Goal: Task Accomplishment & Management: Manage account settings

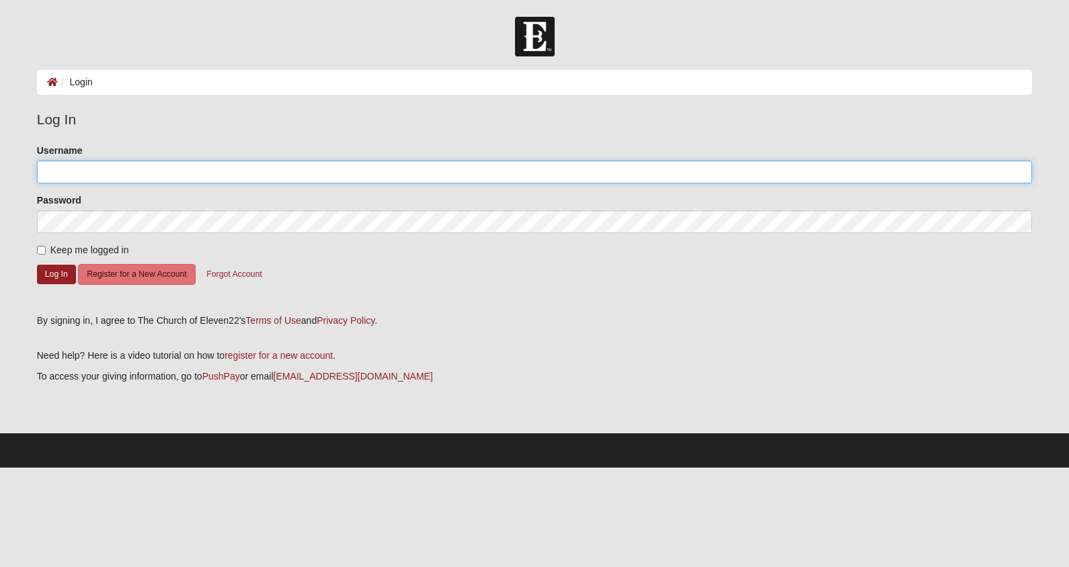
click at [87, 163] on input "Username" at bounding box center [534, 172] width 995 height 23
type input "dianemurphy04@gmail.com"
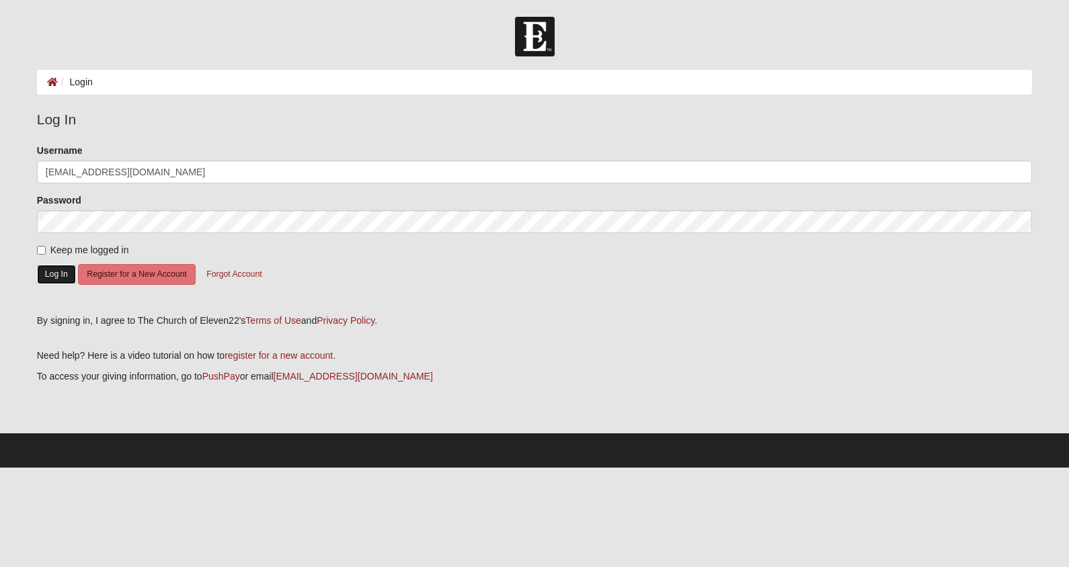
click at [56, 274] on button "Log In" at bounding box center [56, 274] width 39 height 19
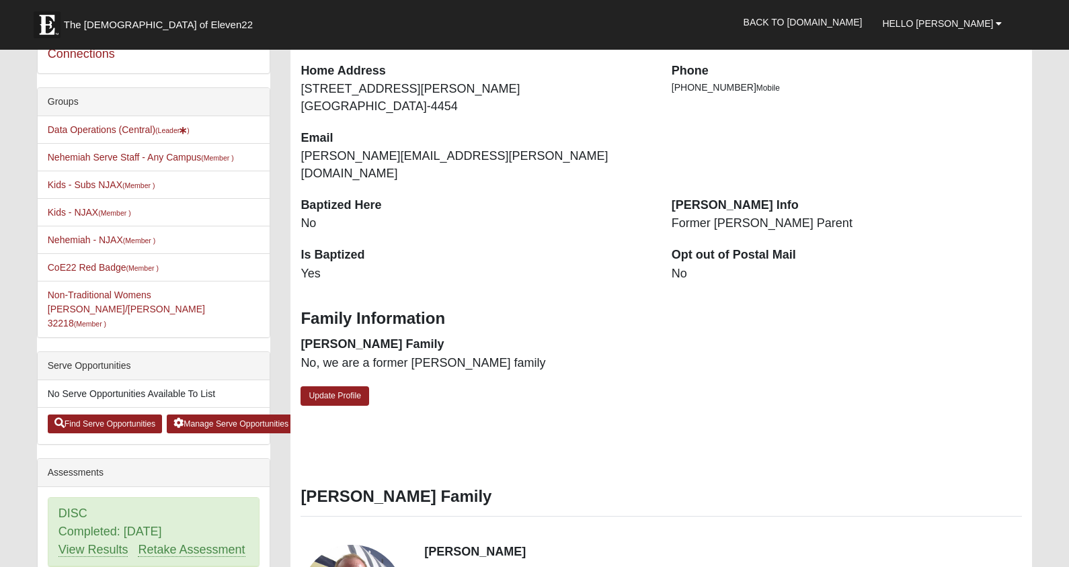
scroll to position [234, 0]
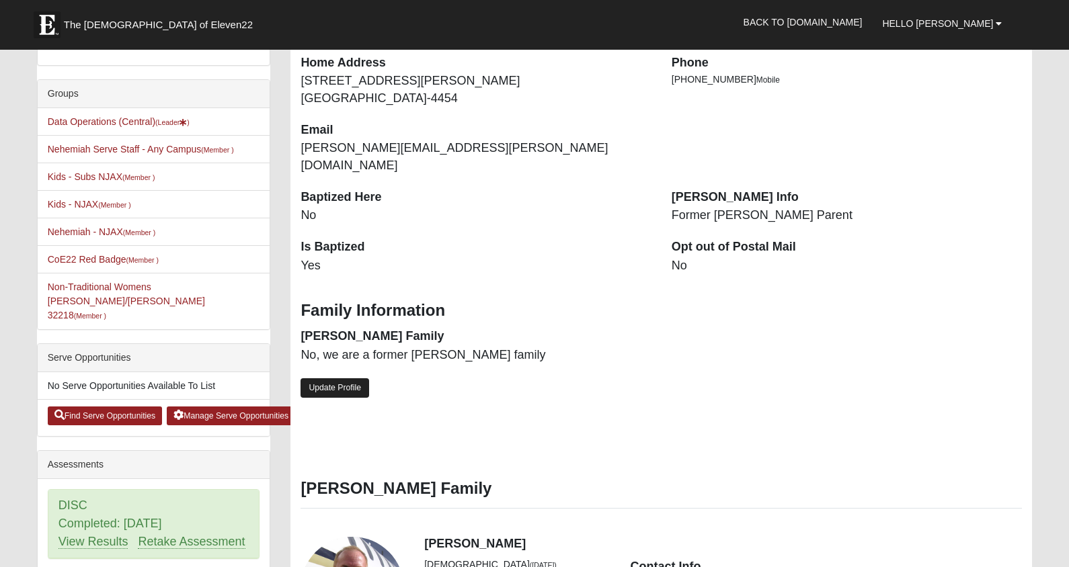
click at [330, 378] on link "Update Profile" at bounding box center [334, 387] width 69 height 19
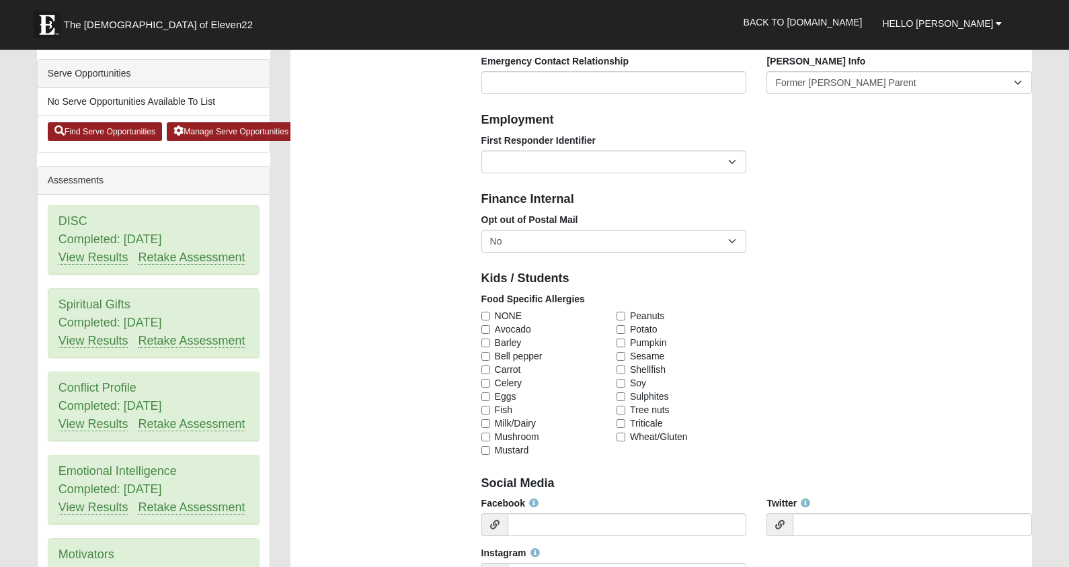
scroll to position [517, 0]
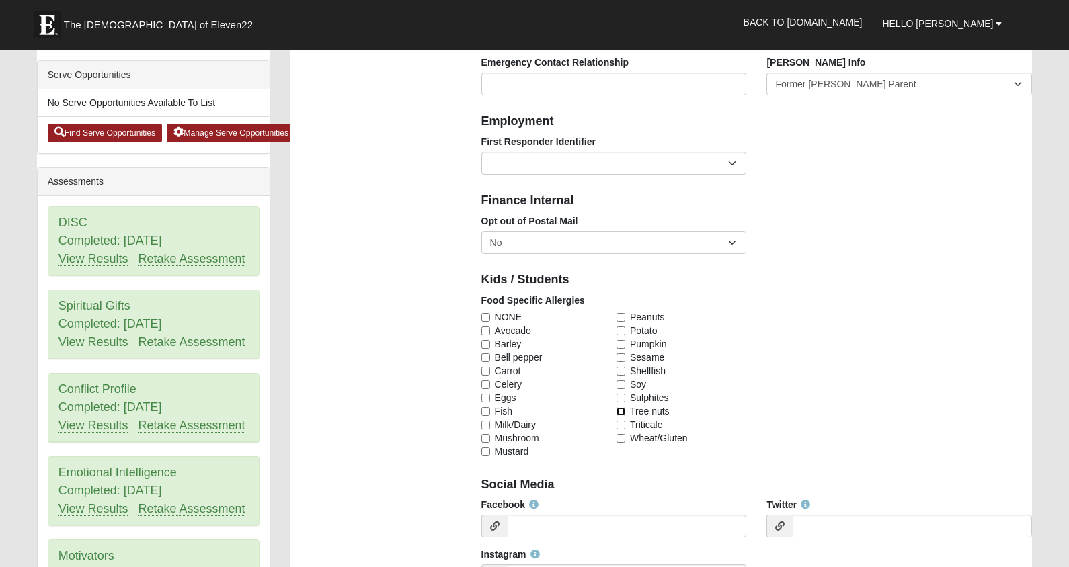
click at [622, 413] on input "Tree nuts" at bounding box center [620, 411] width 9 height 9
click at [622, 414] on input "Tree nuts" at bounding box center [620, 411] width 9 height 9
checkbox input "false"
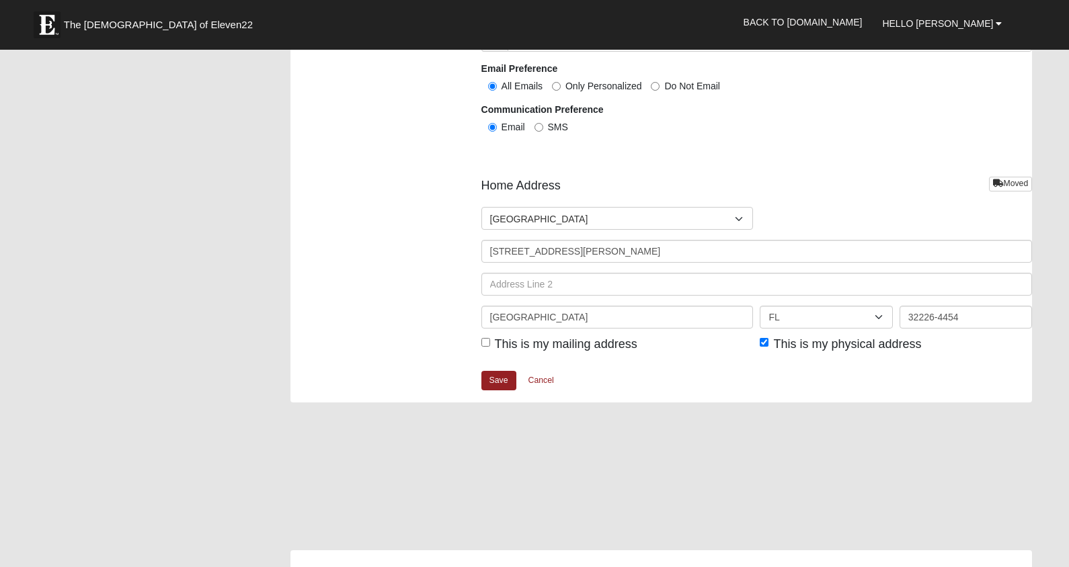
scroll to position [1509, 0]
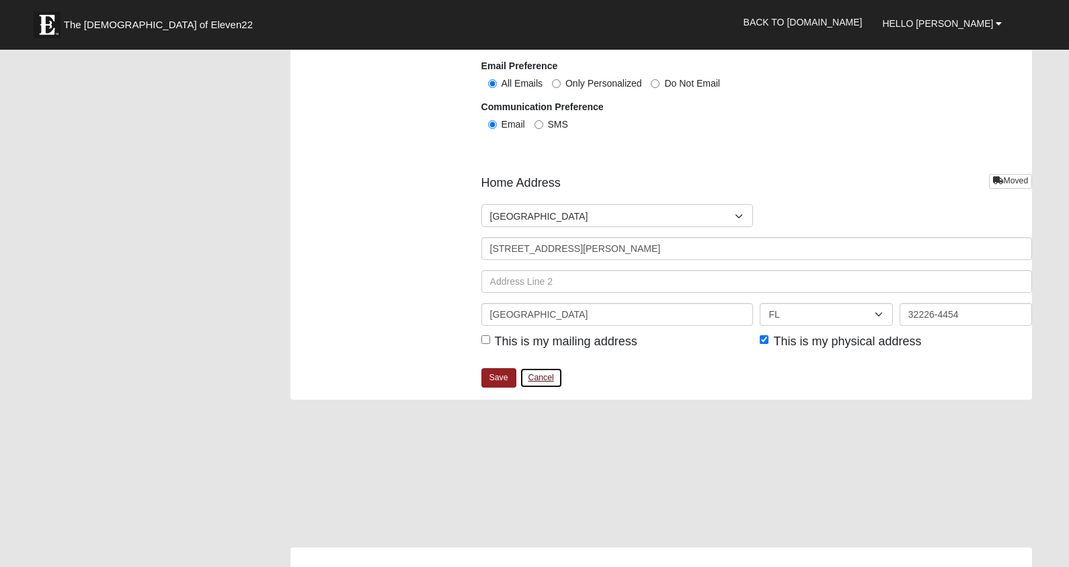
click at [542, 378] on link "Cancel" at bounding box center [540, 378] width 43 height 21
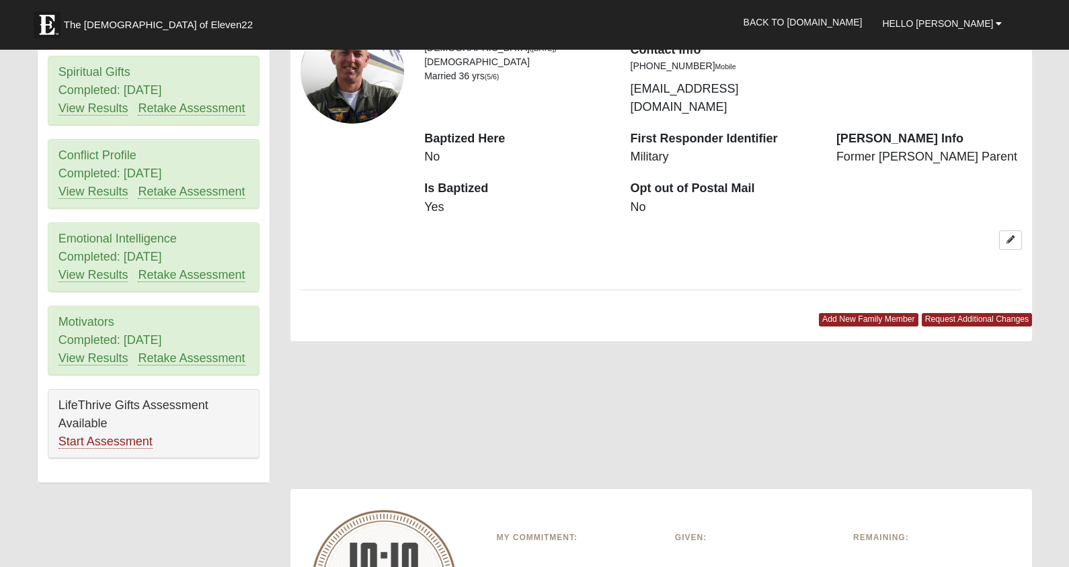
scroll to position [740, 0]
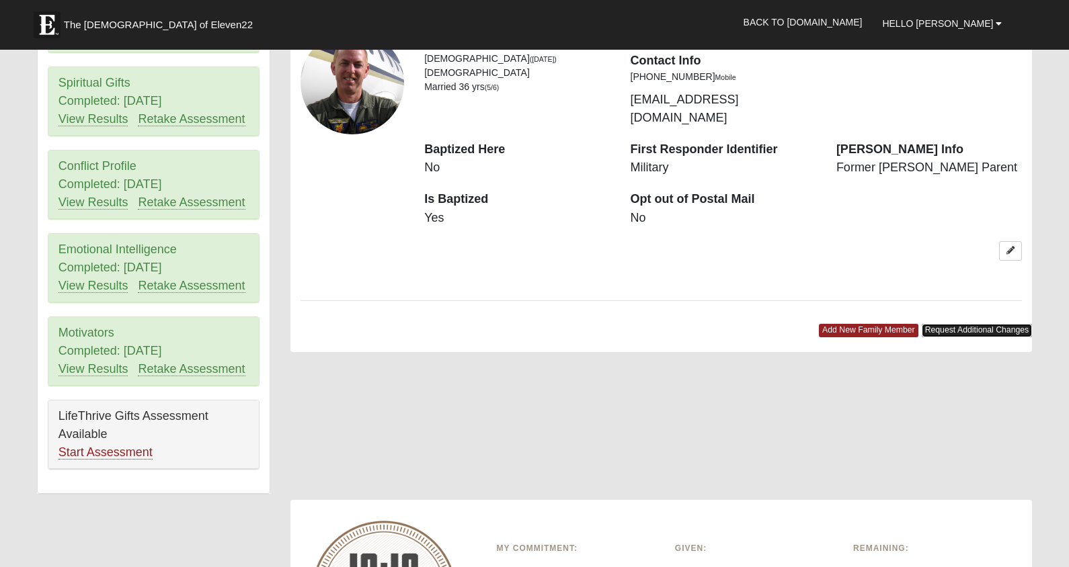
click at [971, 324] on link "Request Additional Changes" at bounding box center [976, 330] width 111 height 13
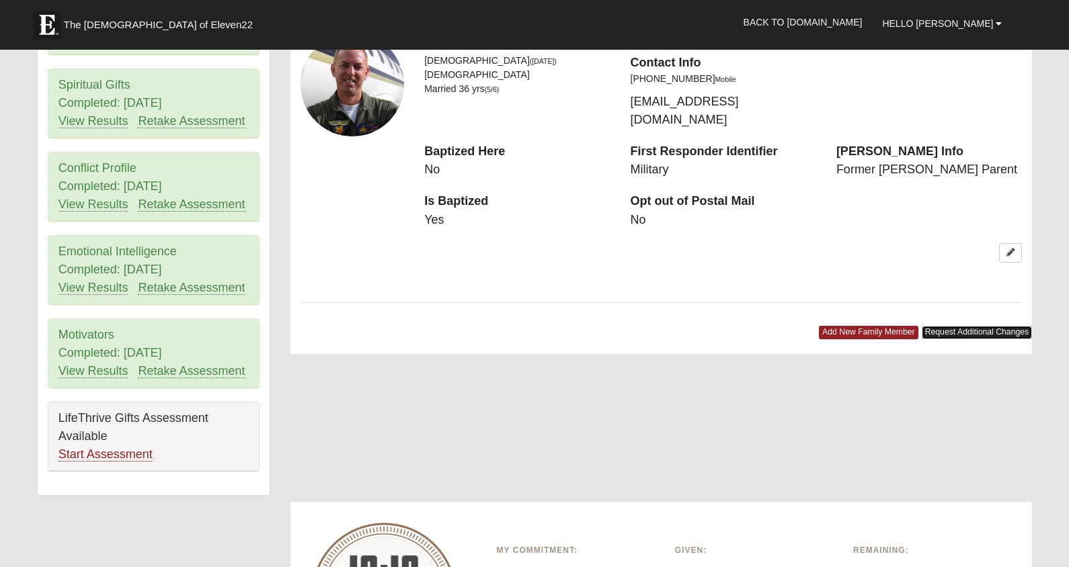
scroll to position [737, 0]
